Goal: Task Accomplishment & Management: Use online tool/utility

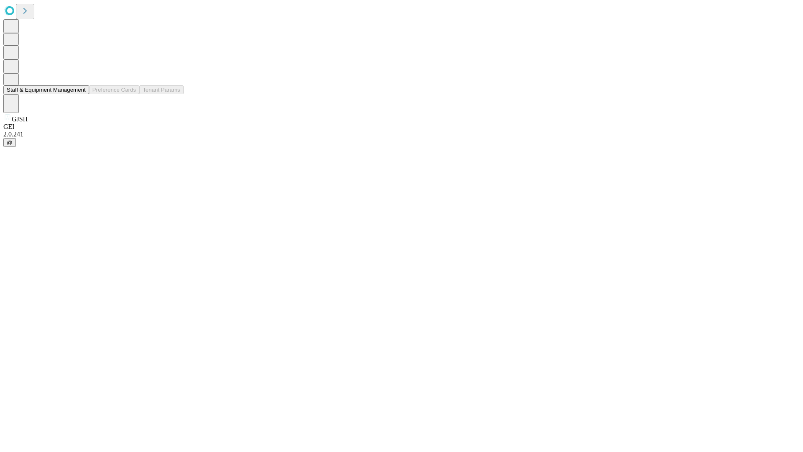
click at [80, 94] on button "Staff & Equipment Management" at bounding box center [46, 89] width 86 height 9
